Goal: Task Accomplishment & Management: Manage account settings

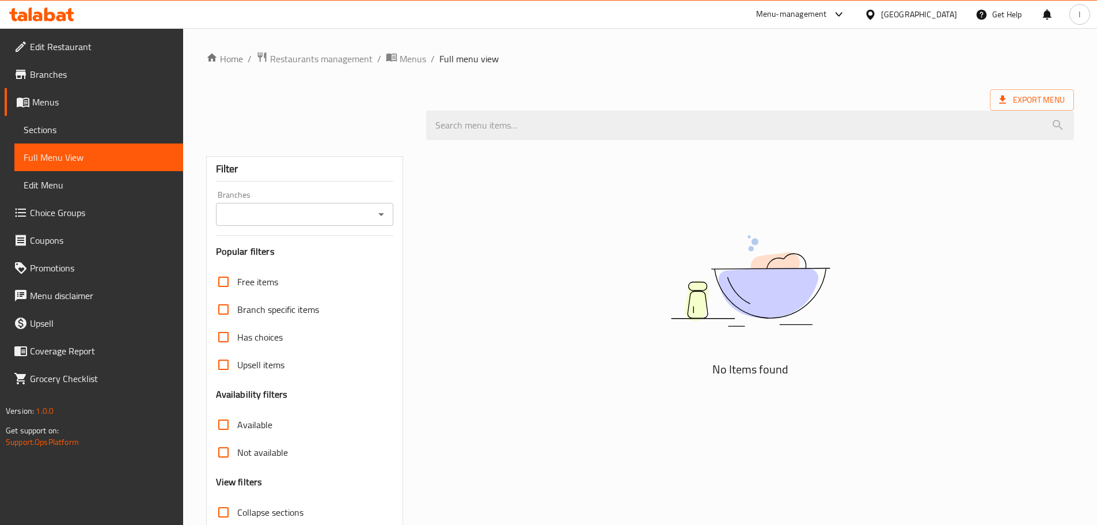
drag, startPoint x: 268, startPoint y: 108, endPoint x: 260, endPoint y: 105, distance: 9.1
click at [268, 108] on div at bounding box center [640, 125] width 882 height 43
click at [811, 13] on div "Menu-management" at bounding box center [791, 14] width 71 height 14
click at [742, 152] on div "Restaurant-Management" at bounding box center [730, 153] width 90 height 13
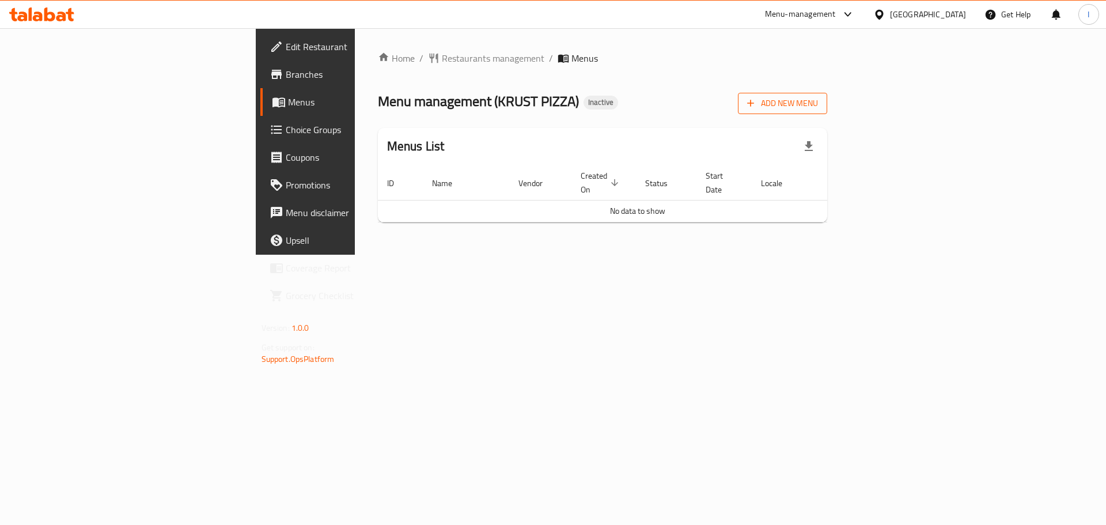
click at [827, 113] on button "Add New Menu" at bounding box center [782, 103] width 89 height 21
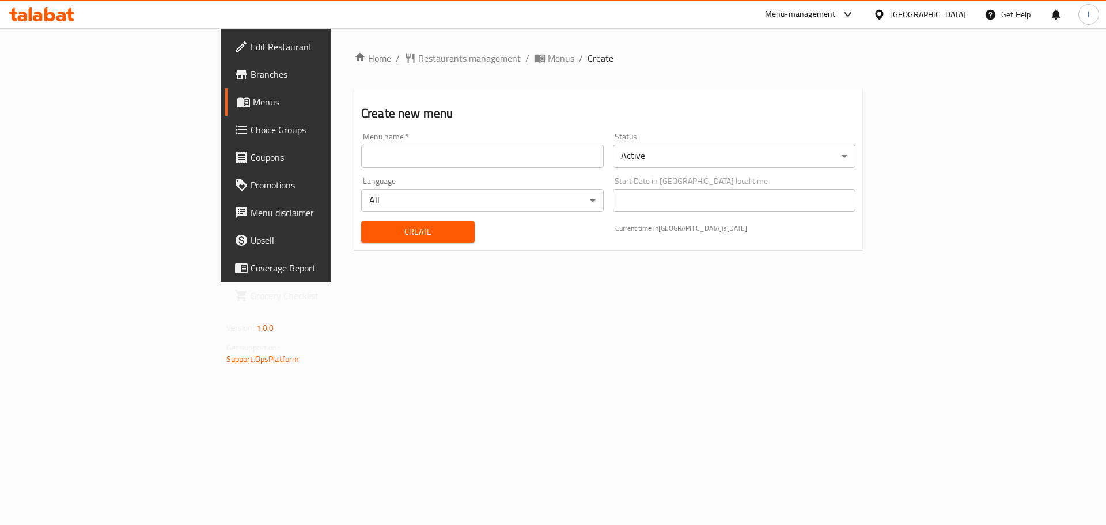
drag, startPoint x: 465, startPoint y: 163, endPoint x: 456, endPoint y: 165, distance: 9.5
click at [465, 163] on input "text" at bounding box center [482, 156] width 242 height 23
type input "."
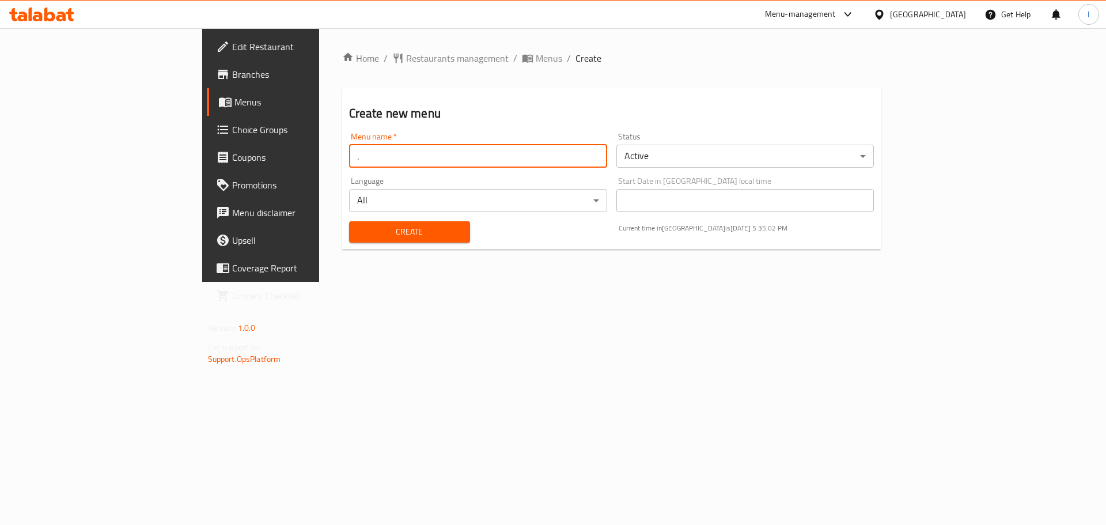
click at [349, 240] on button "Create" at bounding box center [409, 231] width 121 height 21
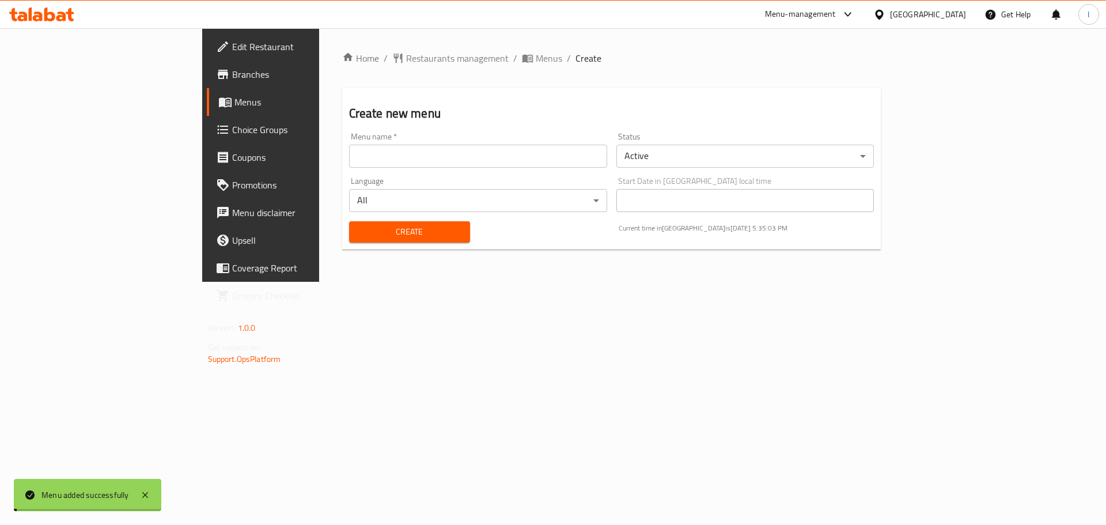
click at [207, 94] on link "Menus" at bounding box center [297, 102] width 180 height 28
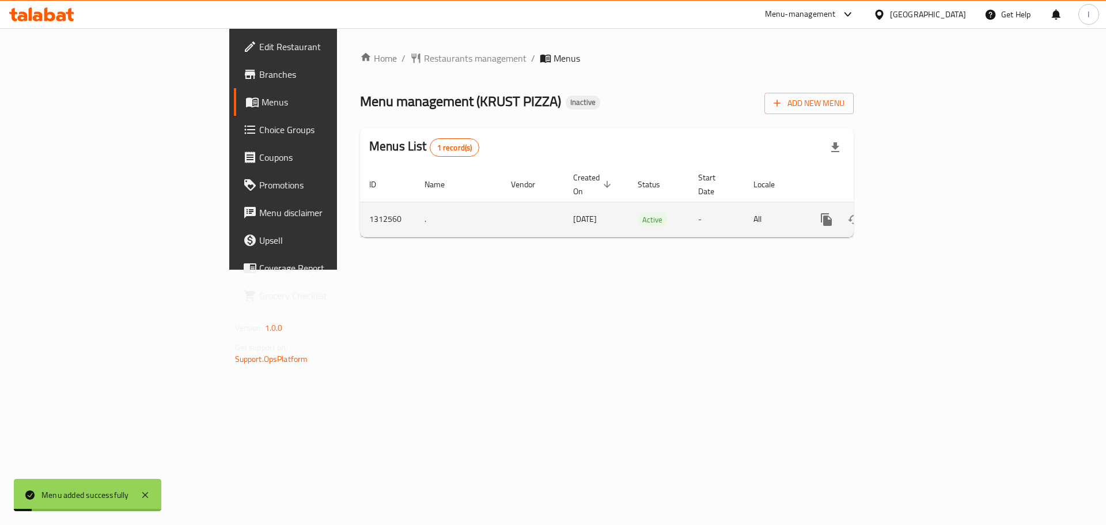
click at [923, 206] on link "enhanced table" at bounding box center [910, 220] width 28 height 28
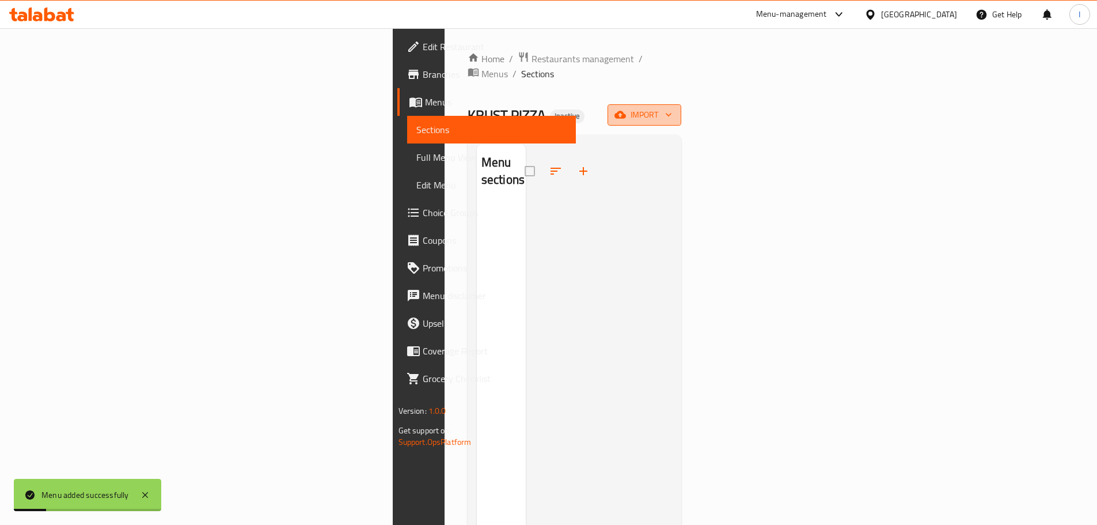
click at [681, 108] on button "import" at bounding box center [645, 114] width 74 height 21
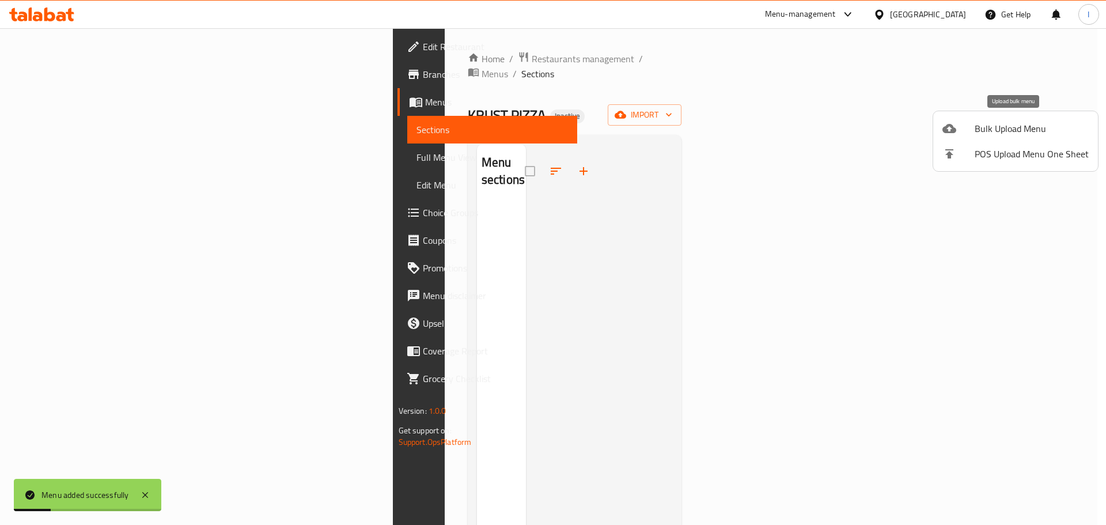
click at [1019, 119] on li "Bulk Upload Menu" at bounding box center [1015, 128] width 165 height 25
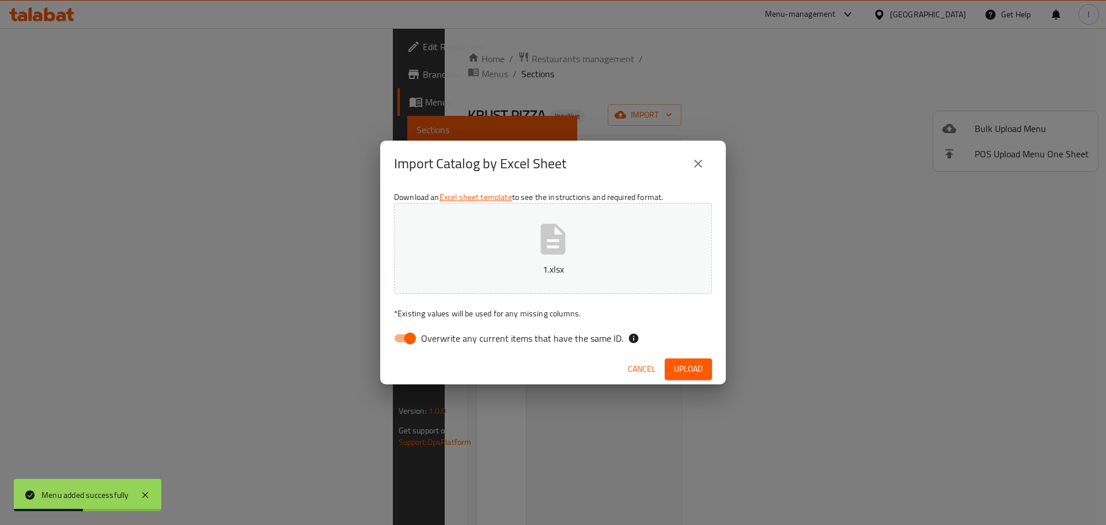
click at [434, 339] on span "Overwrite any current items that have the same ID." at bounding box center [522, 338] width 202 height 14
click at [434, 339] on input "Overwrite any current items that have the same ID." at bounding box center [410, 338] width 66 height 22
checkbox input "false"
click at [680, 362] on span "Upload" at bounding box center [688, 369] width 29 height 14
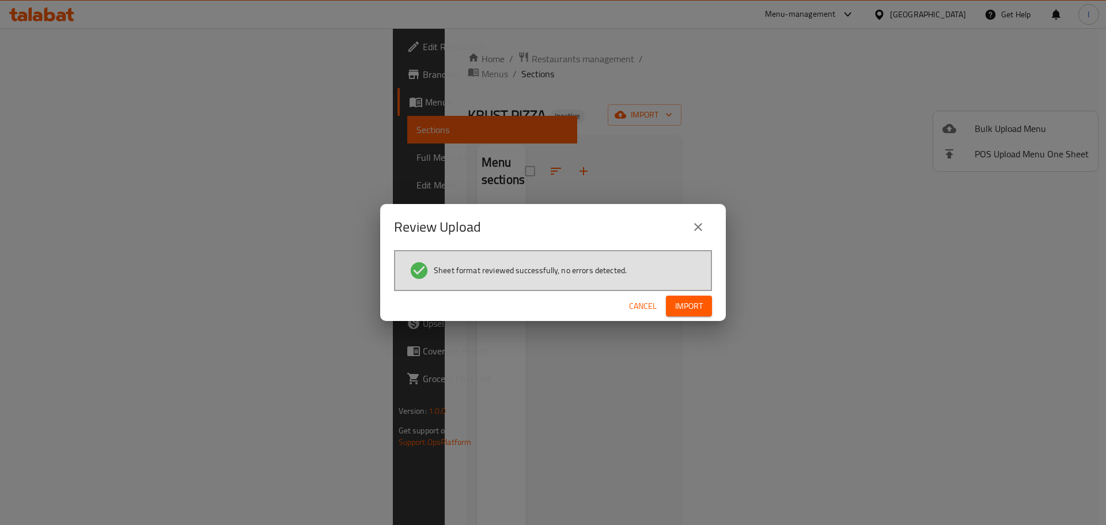
drag, startPoint x: 546, startPoint y: 207, endPoint x: 702, endPoint y: 261, distance: 165.0
click at [546, 207] on div "Review Upload" at bounding box center [553, 227] width 346 height 46
click at [705, 302] on button "Import" at bounding box center [689, 305] width 46 height 21
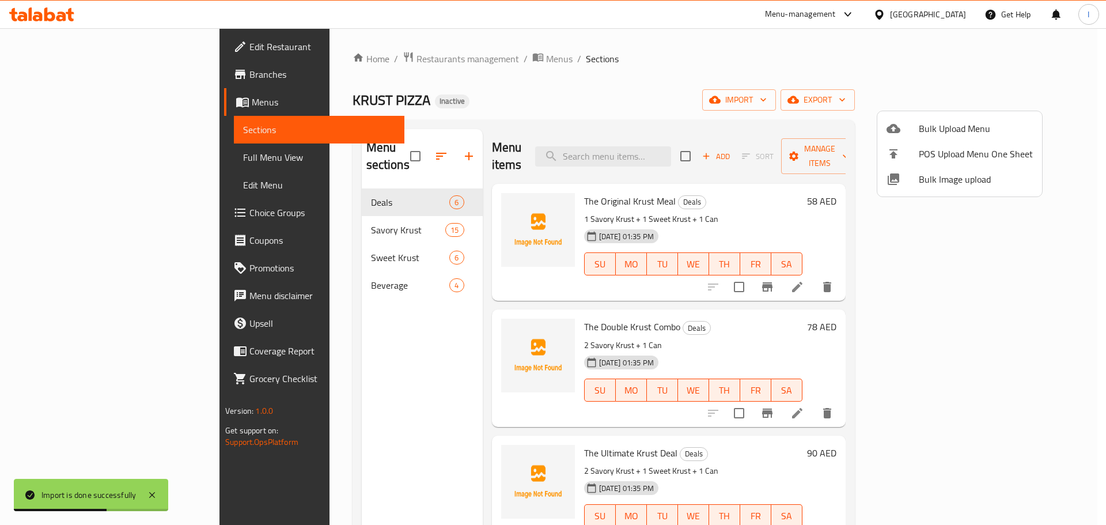
click at [385, 189] on div at bounding box center [553, 262] width 1106 height 525
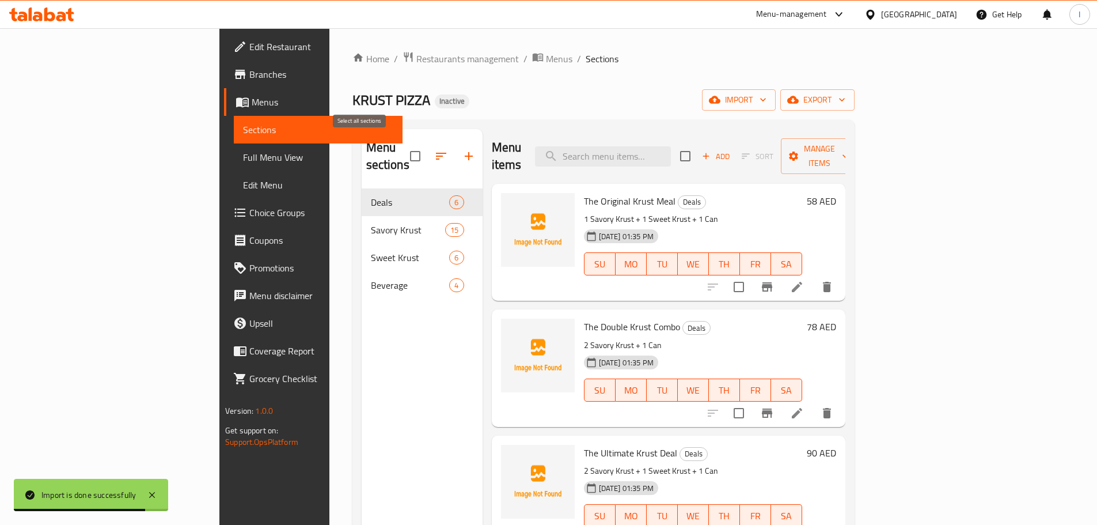
click at [403, 150] on input "checkbox" at bounding box center [415, 156] width 24 height 24
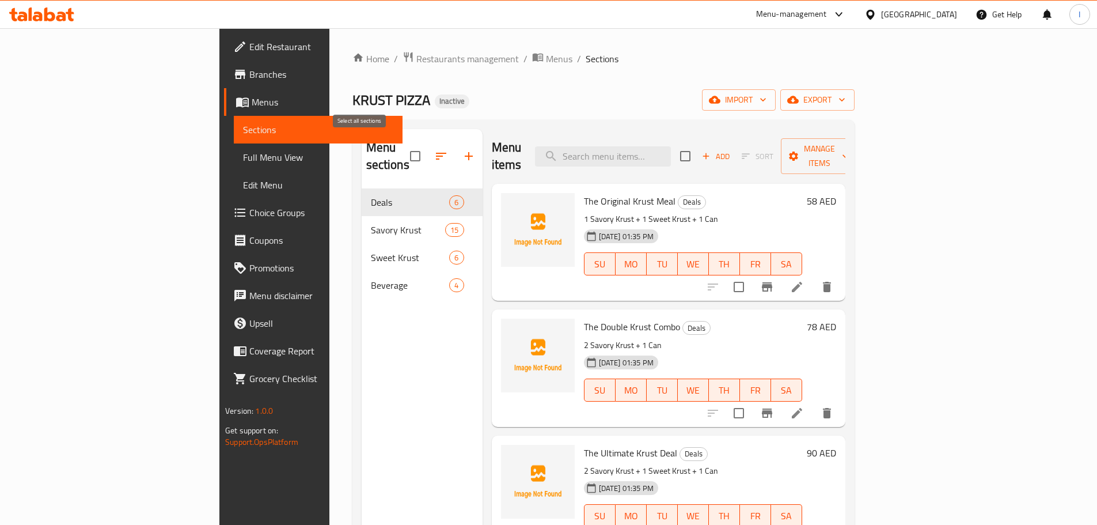
click at [403, 144] on input "checkbox" at bounding box center [415, 156] width 24 height 24
click at [403, 146] on input "checkbox" at bounding box center [415, 156] width 24 height 24
checkbox input "false"
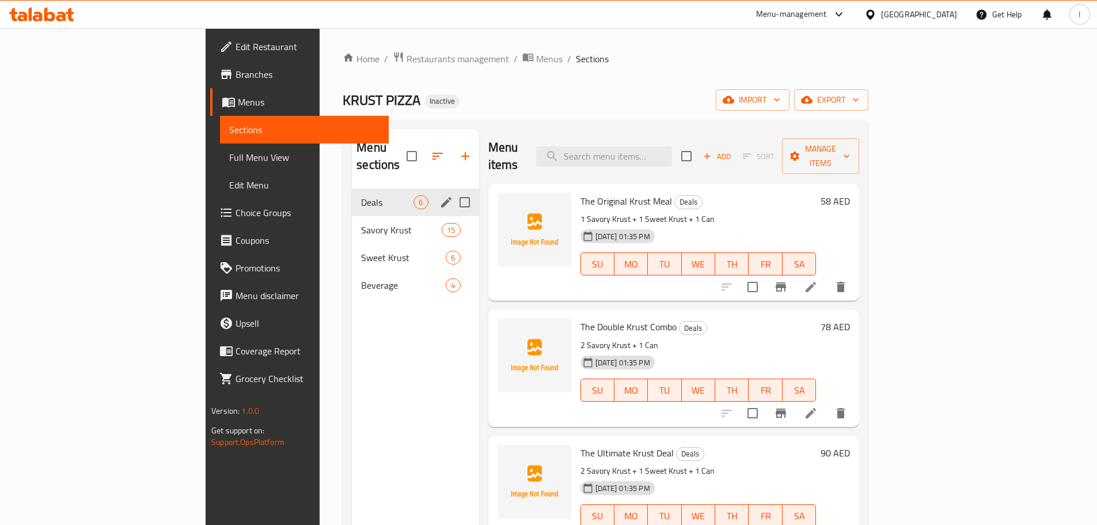
click at [453, 190] on input "Menu sections" at bounding box center [465, 202] width 24 height 24
checkbox input "true"
click at [417, 144] on button "button" at bounding box center [431, 156] width 28 height 28
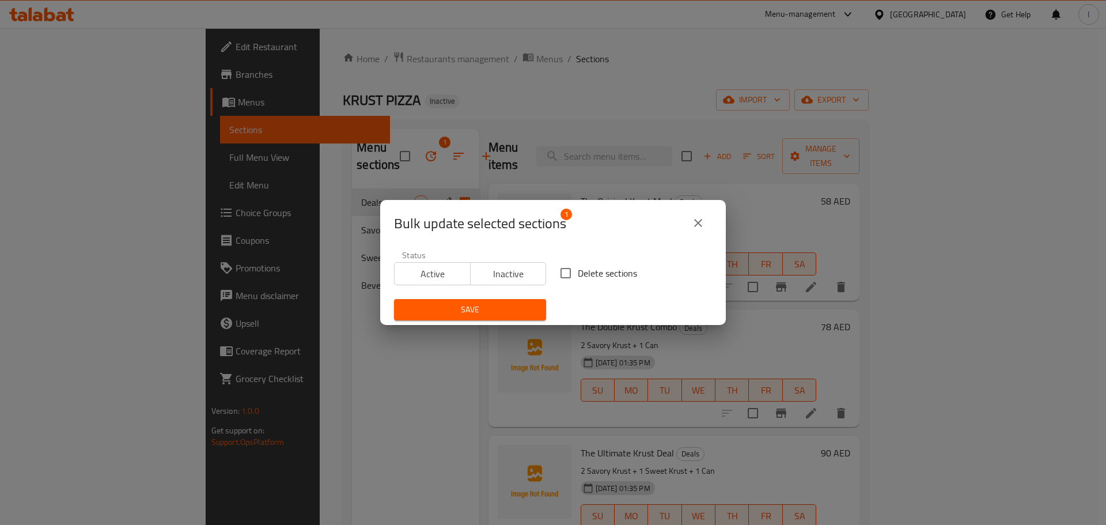
drag, startPoint x: 541, startPoint y: 274, endPoint x: 572, endPoint y: 274, distance: 31.1
click at [561, 274] on div "Status Active Inactive Delete sections Save" at bounding box center [553, 286] width 332 height 84
click at [572, 274] on input "Delete sections" at bounding box center [565, 273] width 24 height 24
checkbox input "true"
click at [507, 308] on span "Save" at bounding box center [470, 309] width 134 height 14
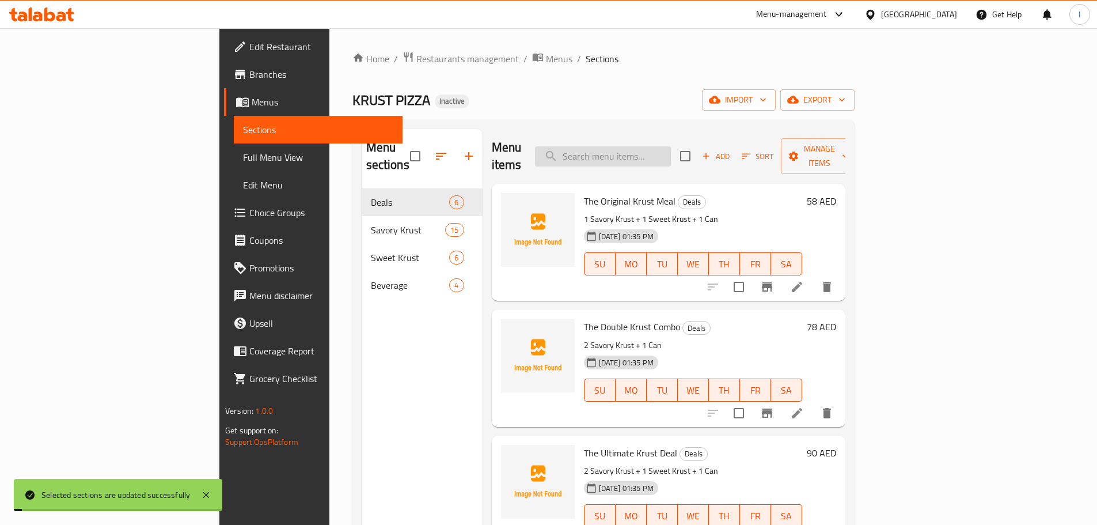
click at [638, 152] on input "search" at bounding box center [603, 156] width 136 height 20
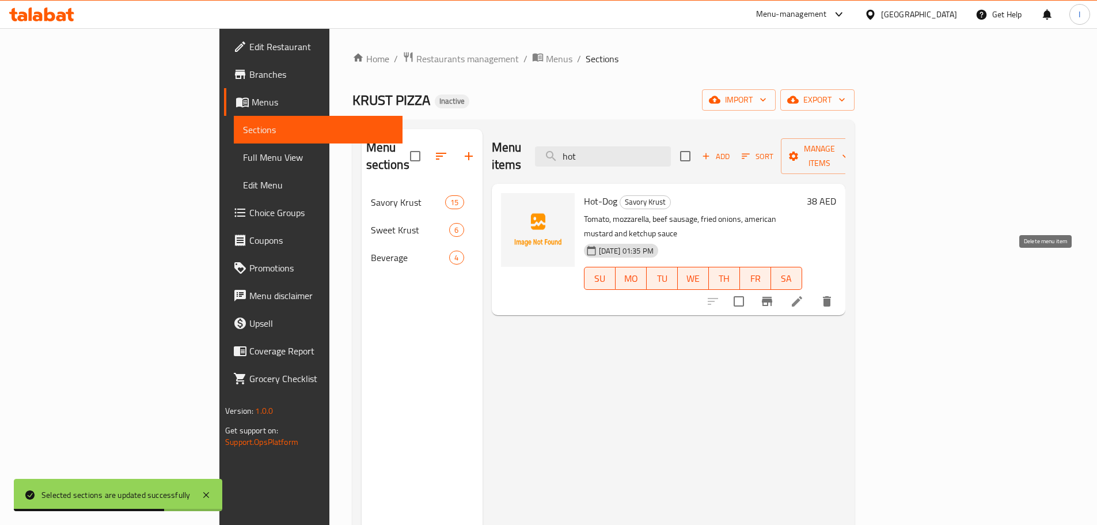
type input "hot"
click at [841, 287] on button "delete" at bounding box center [827, 301] width 28 height 28
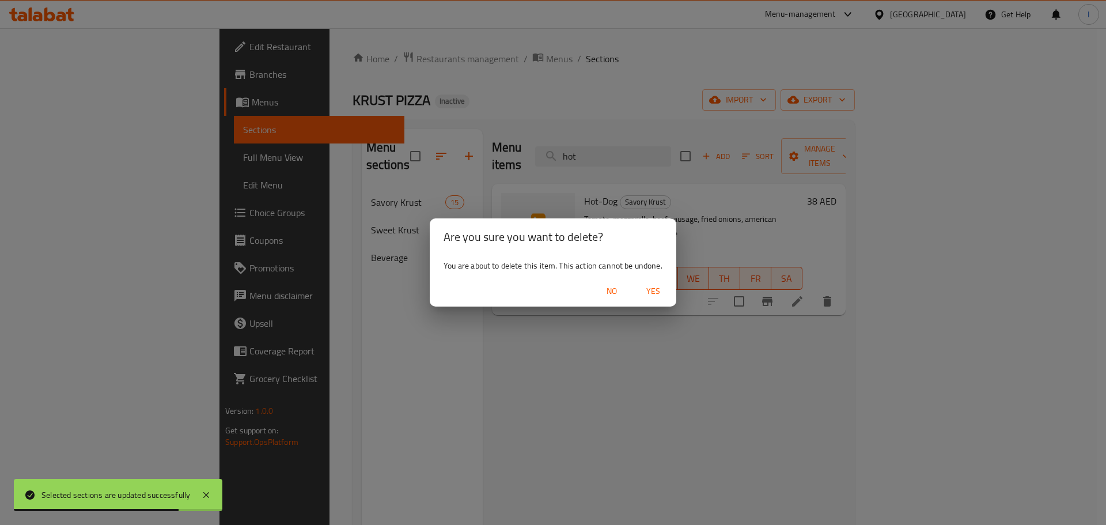
click at [665, 283] on button "Yes" at bounding box center [653, 290] width 37 height 21
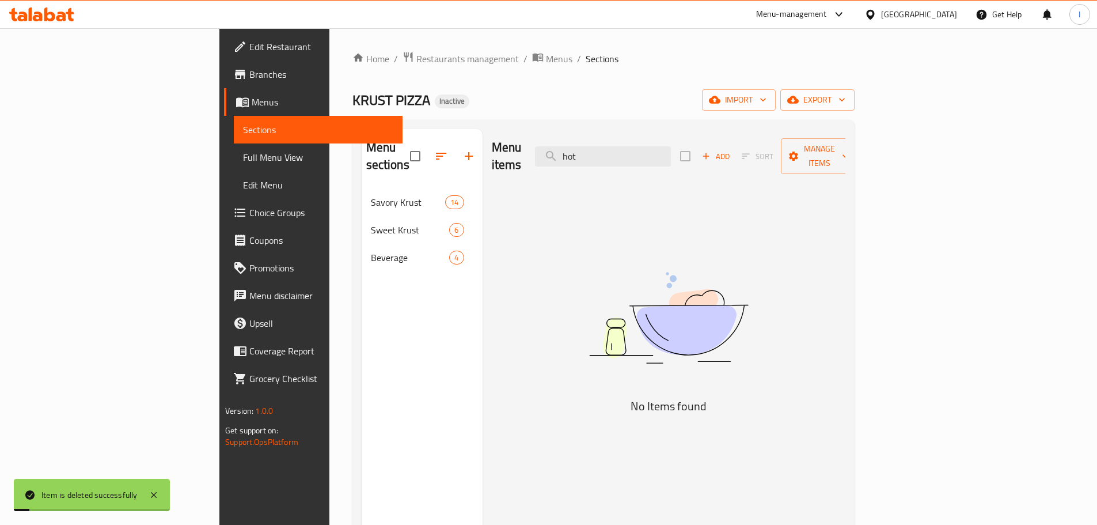
drag, startPoint x: 77, startPoint y: 74, endPoint x: 105, endPoint y: 69, distance: 28.6
click at [249, 74] on span "Branches" at bounding box center [321, 74] width 144 height 14
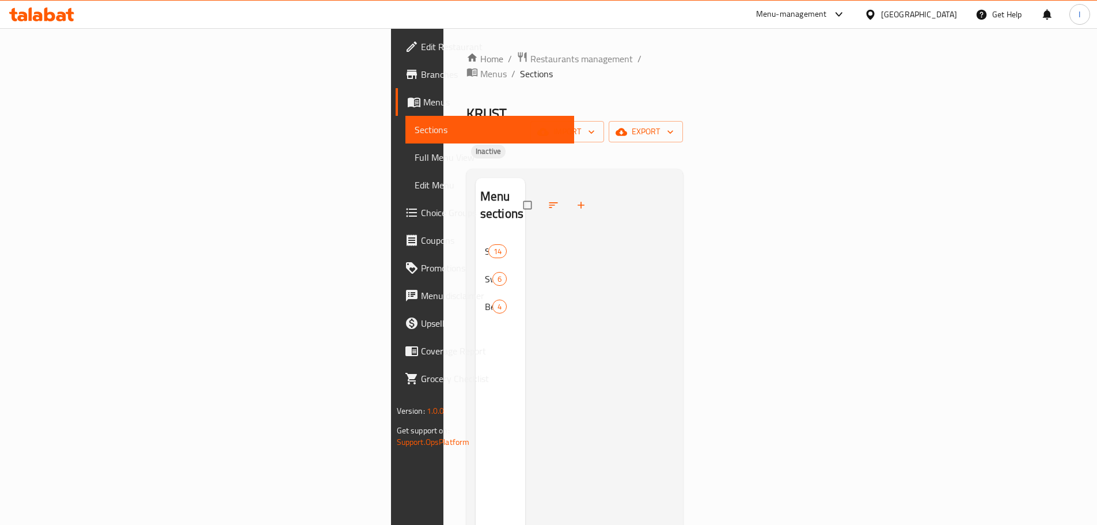
click at [396, 39] on link "Edit Restaurant" at bounding box center [485, 47] width 179 height 28
